Goal: Transaction & Acquisition: Purchase product/service

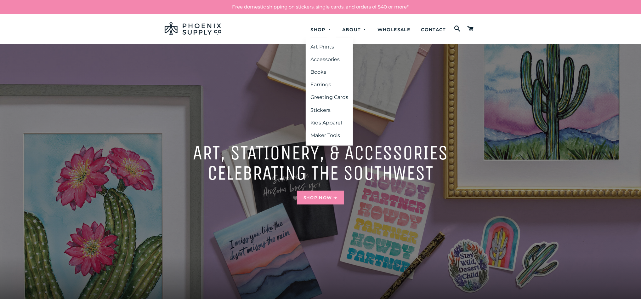
click at [318, 47] on link "Art Prints" at bounding box center [329, 46] width 47 height 11
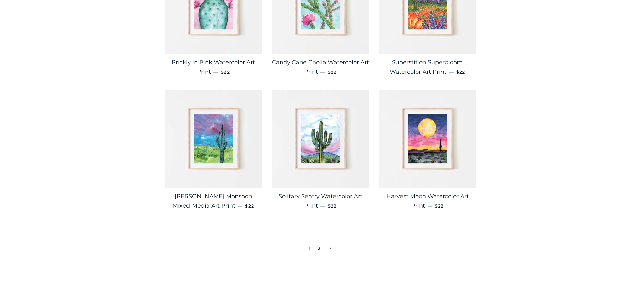
scroll to position [1033, 0]
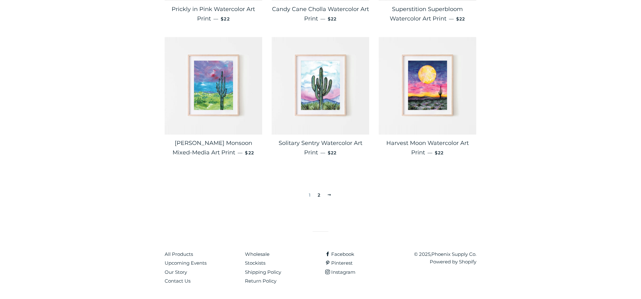
drag, startPoint x: 319, startPoint y: 195, endPoint x: 296, endPoint y: 193, distance: 23.1
click at [319, 195] on link "2" at bounding box center [319, 194] width 8 height 9
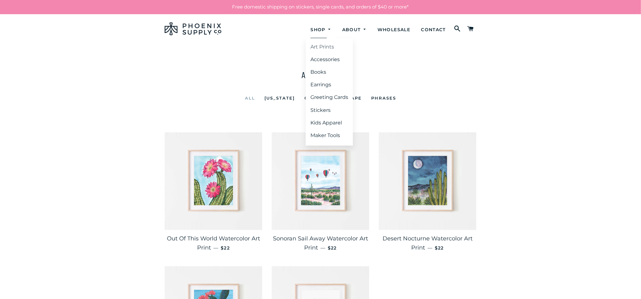
click at [322, 48] on link "Art Prints" at bounding box center [329, 46] width 47 height 11
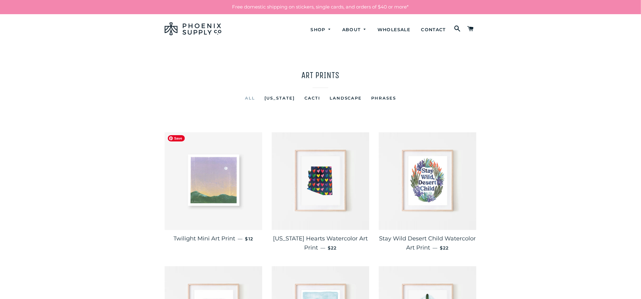
click at [233, 196] on img at bounding box center [214, 181] width 98 height 98
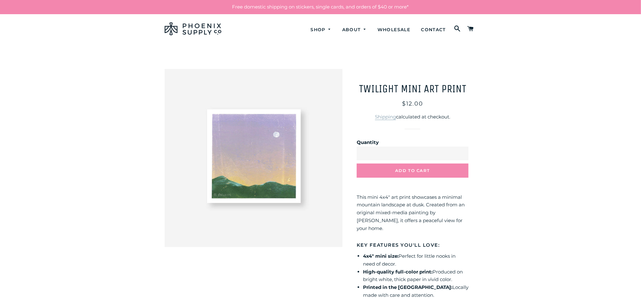
type input "*"
click at [463, 151] on input "*" at bounding box center [413, 153] width 112 height 14
click at [434, 169] on button "Add to Cart" at bounding box center [413, 170] width 112 height 14
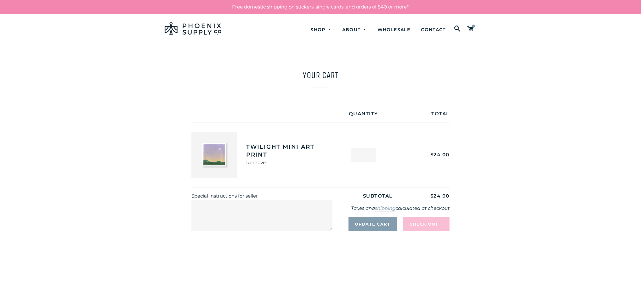
click at [429, 225] on button "Check Out" at bounding box center [426, 224] width 47 height 14
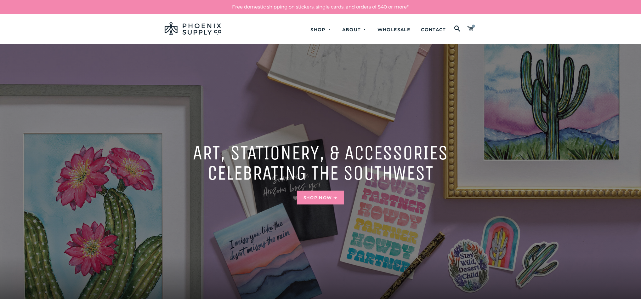
click at [469, 26] on span at bounding box center [470, 29] width 7 height 11
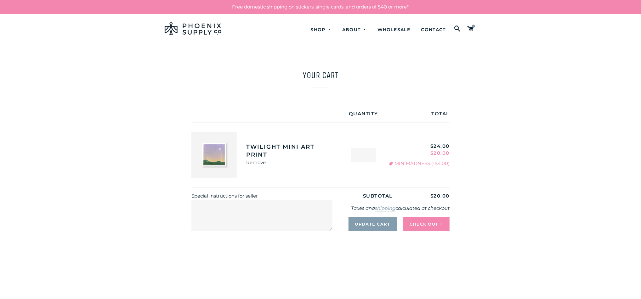
type input "*"
click at [370, 153] on input "*" at bounding box center [363, 155] width 25 height 14
click at [532, 174] on main "Your cart Quantity Total Twilight Mini Art Print Remove Quantity * Regular price" at bounding box center [320, 165] width 641 height 242
click at [419, 223] on button "Check Out" at bounding box center [426, 224] width 47 height 14
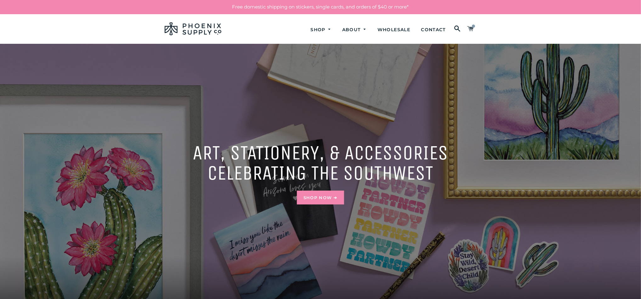
click at [470, 27] on span at bounding box center [470, 29] width 7 height 11
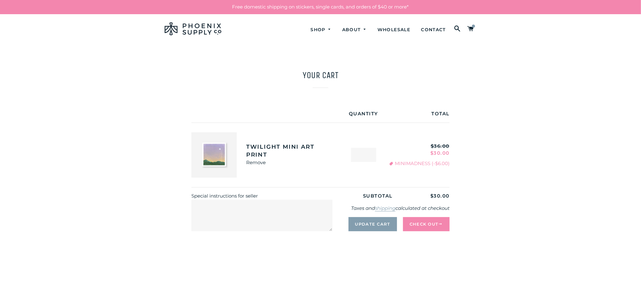
click at [253, 164] on link "Remove" at bounding box center [256, 162] width 20 height 6
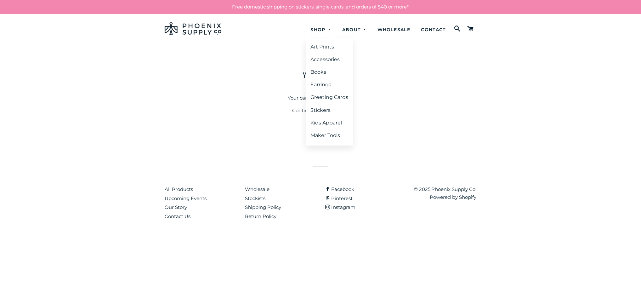
click at [322, 48] on link "Art Prints" at bounding box center [329, 46] width 47 height 11
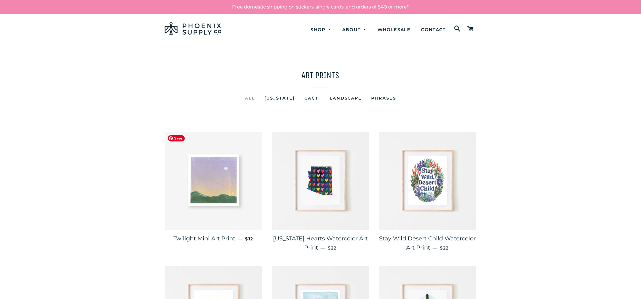
click at [204, 191] on img at bounding box center [214, 181] width 98 height 98
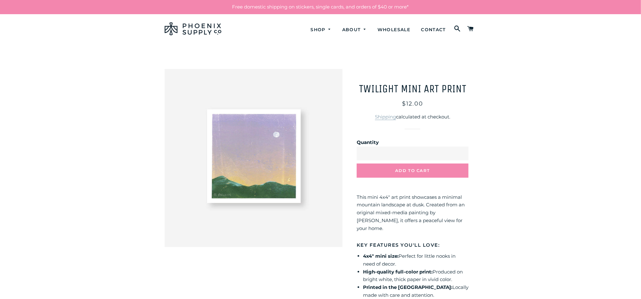
type input "*"
click at [462, 151] on input "*" at bounding box center [413, 153] width 112 height 14
click at [434, 168] on button "Add to Cart" at bounding box center [413, 170] width 112 height 14
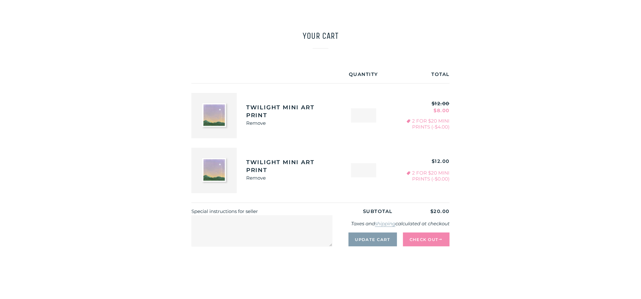
scroll to position [37, 0]
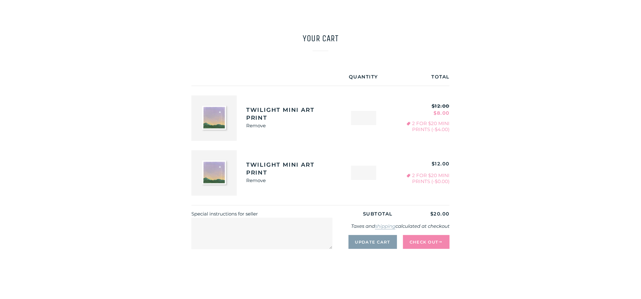
drag, startPoint x: 371, startPoint y: 115, endPoint x: 403, endPoint y: 111, distance: 33.0
type input "*"
click at [371, 115] on input "*" at bounding box center [363, 118] width 25 height 14
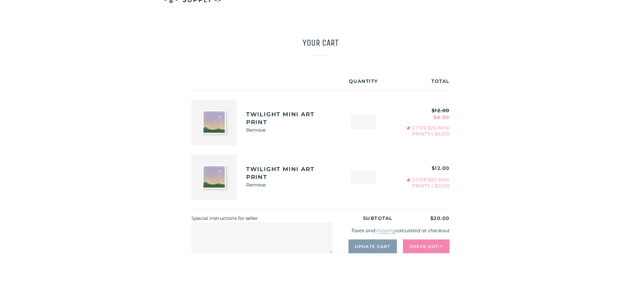
click at [494, 98] on main "Your cart Quantity Total Twilight Mini Art Print Remove Quantity * Regular pric…" at bounding box center [320, 159] width 641 height 297
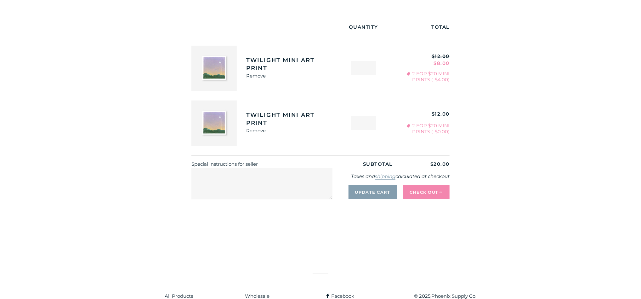
scroll to position [89, 0]
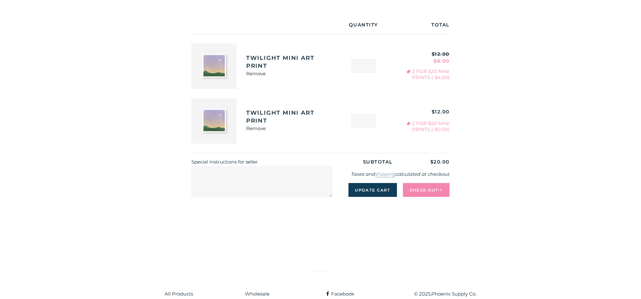
click at [385, 186] on button "Update Cart" at bounding box center [373, 190] width 48 height 14
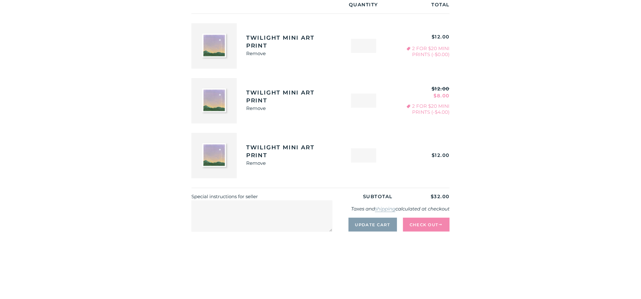
scroll to position [69, 0]
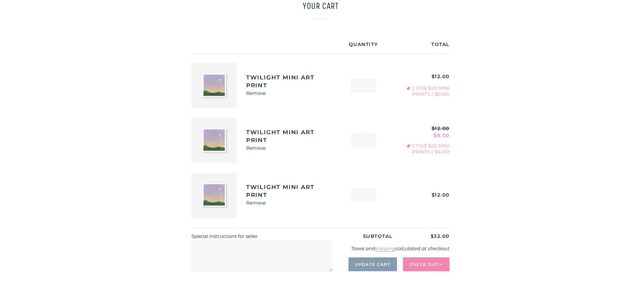
click at [256, 147] on link "Remove" at bounding box center [256, 148] width 20 height 6
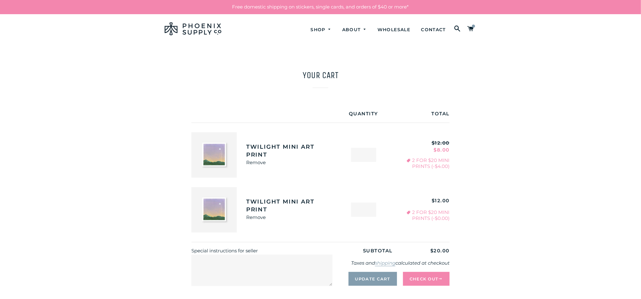
click at [260, 163] on link "Remove" at bounding box center [256, 162] width 20 height 6
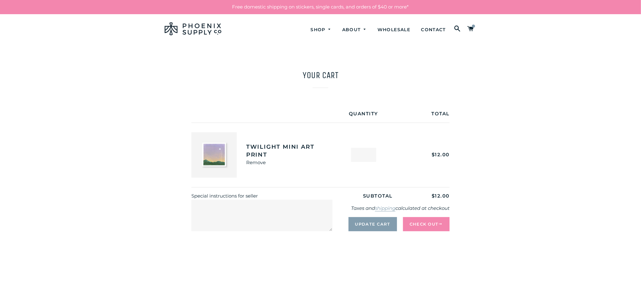
click at [257, 163] on link "Remove" at bounding box center [256, 162] width 20 height 6
